Goal: Task Accomplishment & Management: Manage account settings

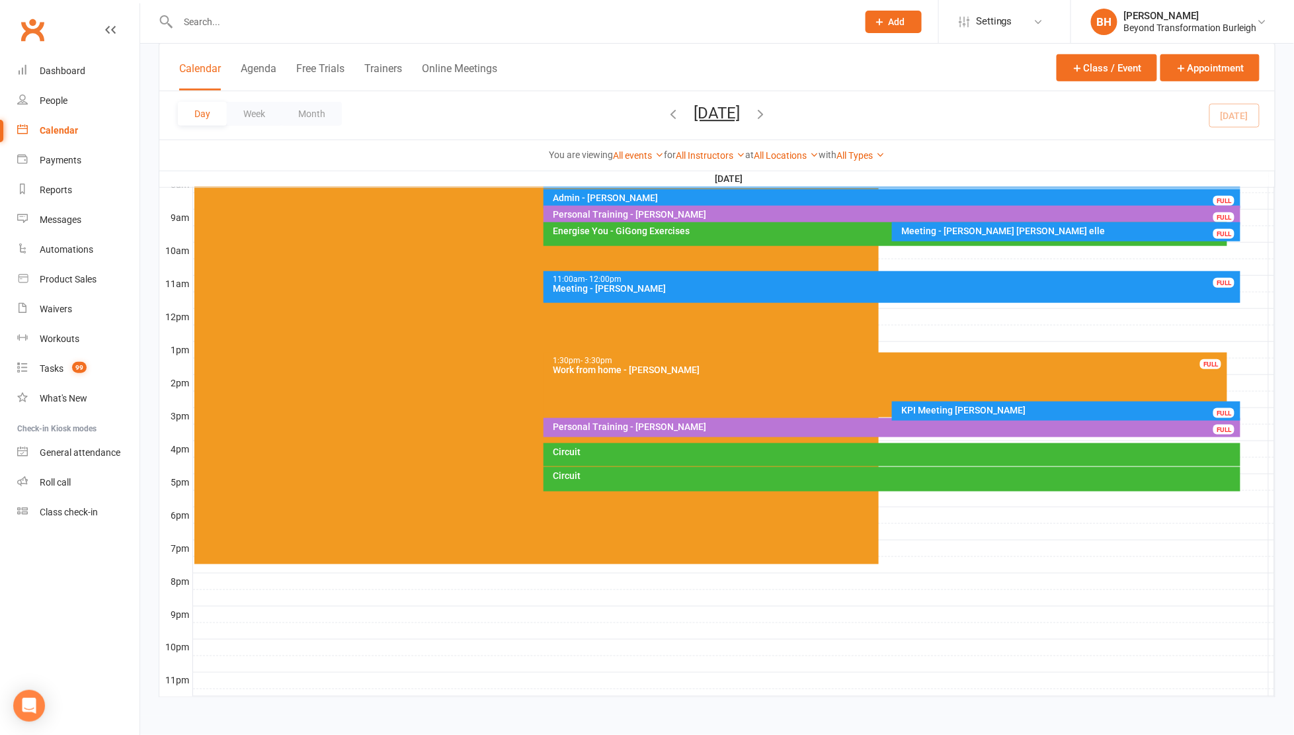
click at [934, 405] on div "KPI Meeting [PERSON_NAME]" at bounding box center [1069, 409] width 337 height 9
